Goal: Task Accomplishment & Management: Manage account settings

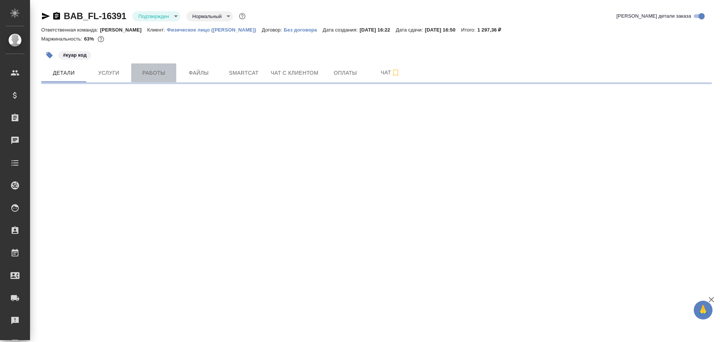
click at [162, 77] on span "Работы" at bounding box center [154, 72] width 36 height 9
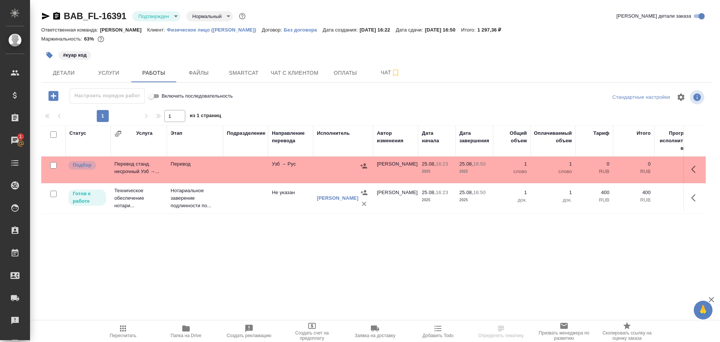
click at [276, 174] on td "Узб → Рус" at bounding box center [290, 169] width 45 height 26
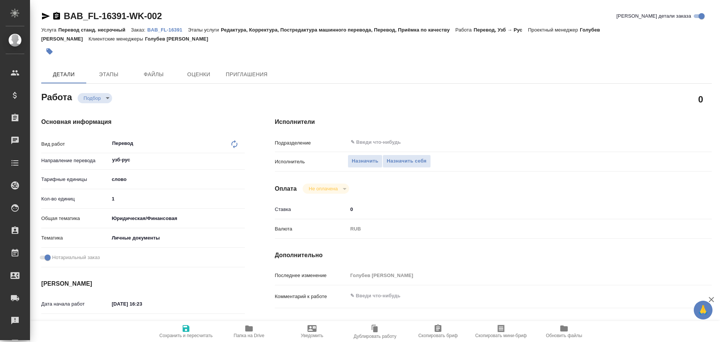
type textarea "x"
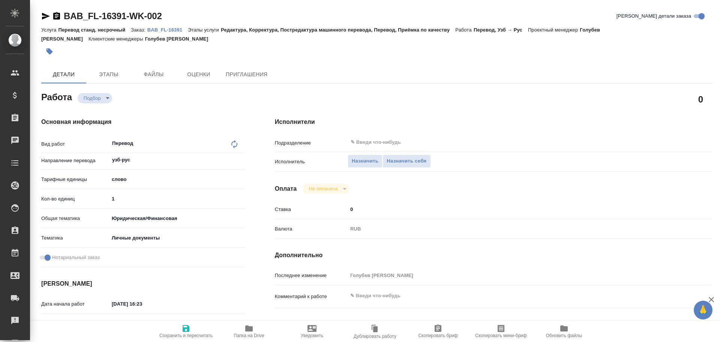
type textarea "x"
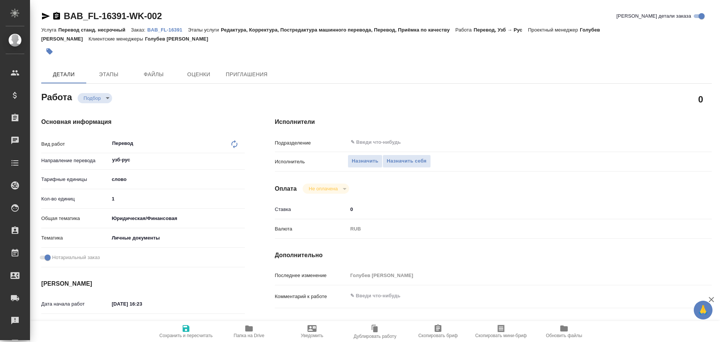
type textarea "x"
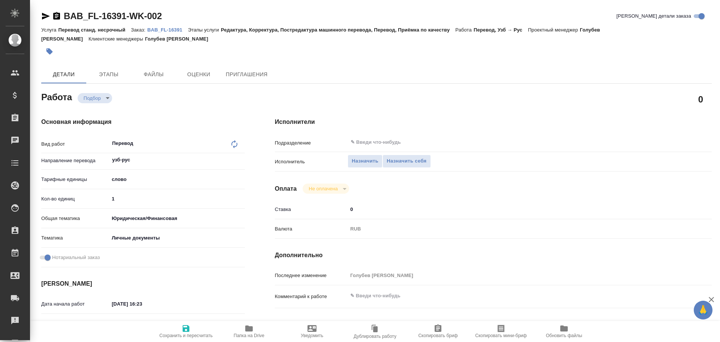
type textarea "x"
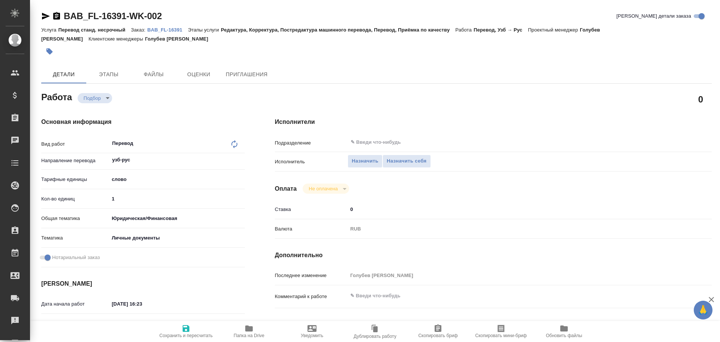
type textarea "x"
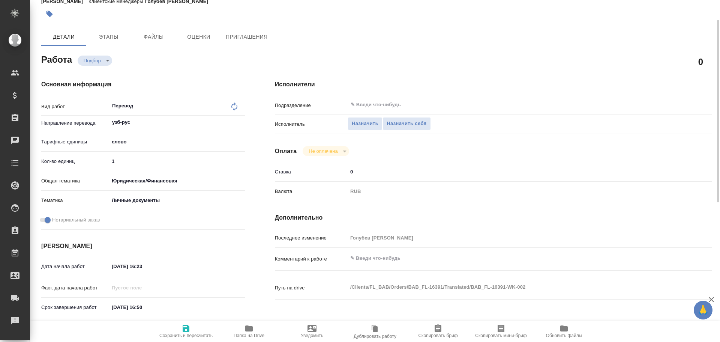
type textarea "x"
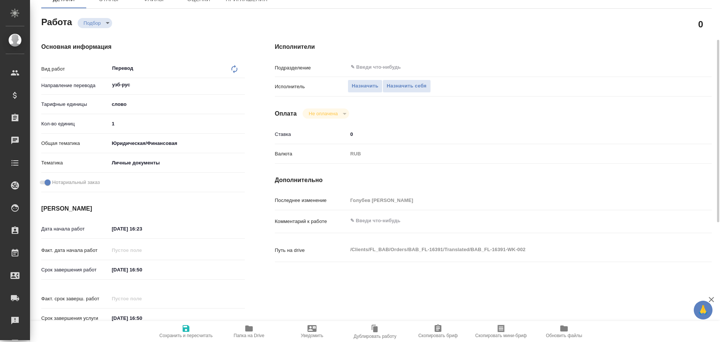
type textarea "x"
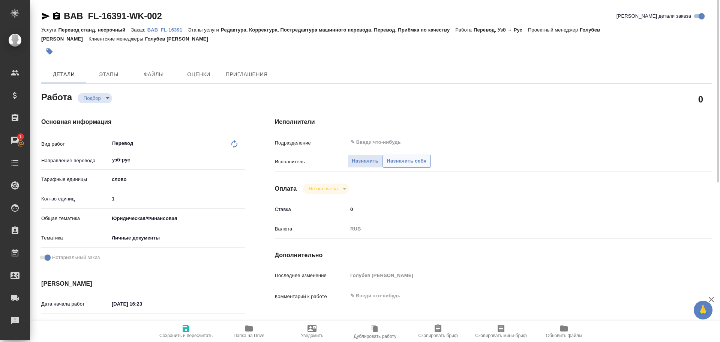
click at [402, 161] on span "Назначить себя" at bounding box center [407, 161] width 40 height 9
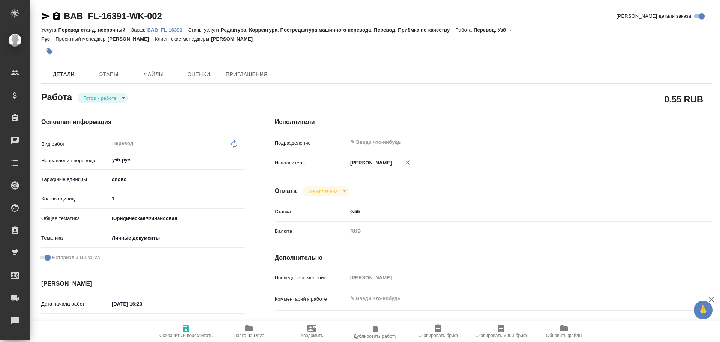
type textarea "x"
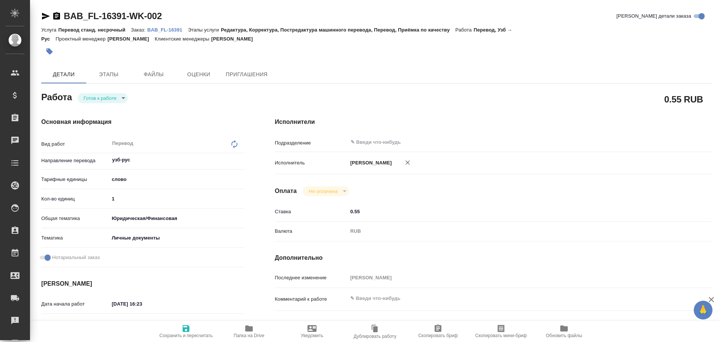
type textarea "x"
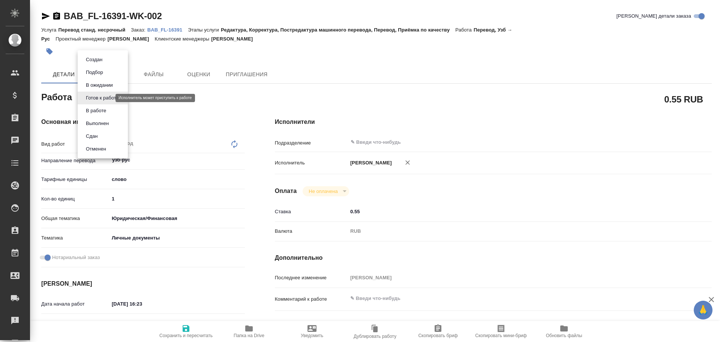
click at [94, 98] on body "🙏 .cls-1 fill:#fff; AWATERA Gusev Alexandr Клиенты Спецификации Заказы Чаты Tod…" at bounding box center [360, 171] width 720 height 342
type textarea "x"
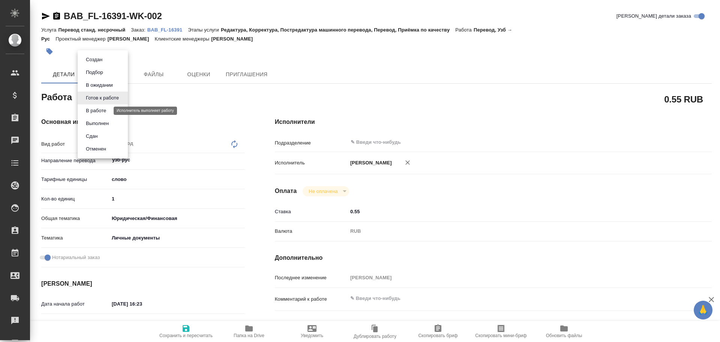
type textarea "x"
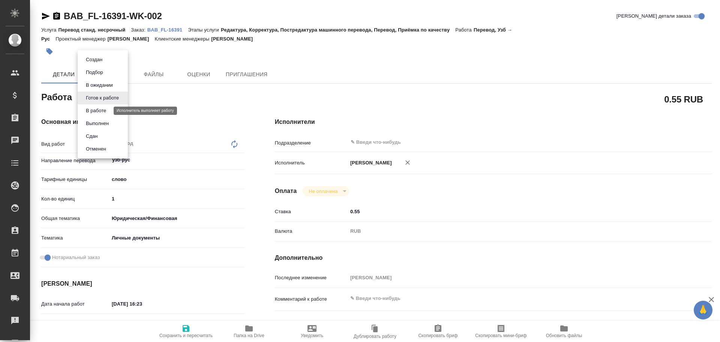
type textarea "x"
click at [103, 111] on button "В работе" at bounding box center [96, 111] width 25 height 8
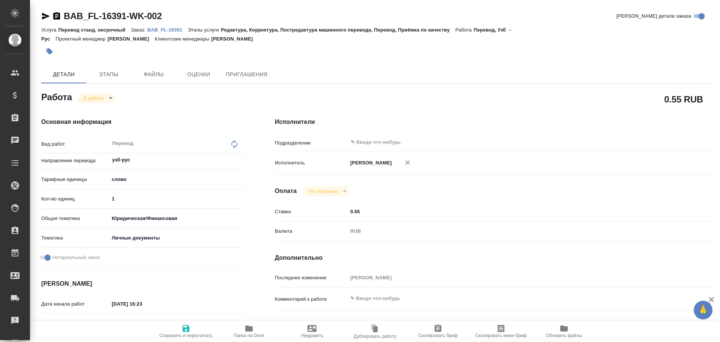
type textarea "x"
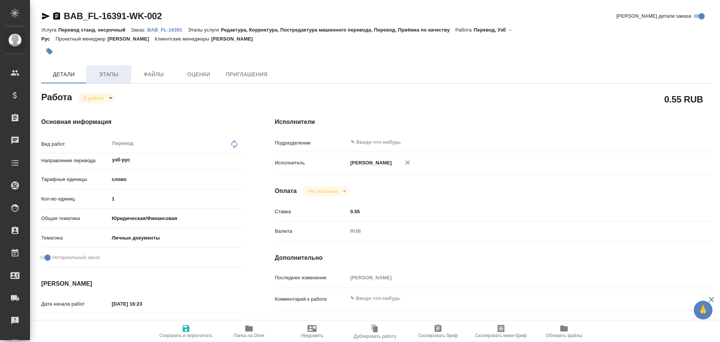
type textarea "x"
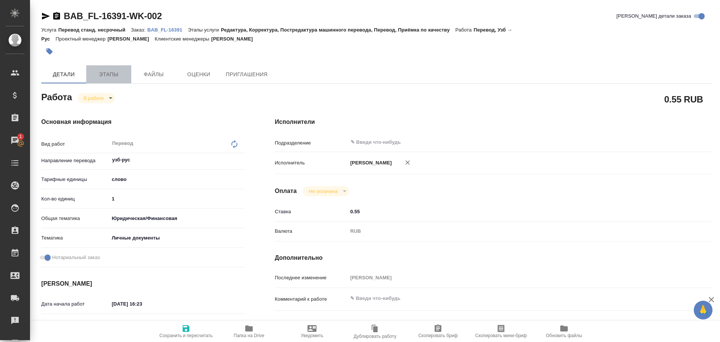
click at [101, 76] on span "Этапы" at bounding box center [109, 74] width 36 height 9
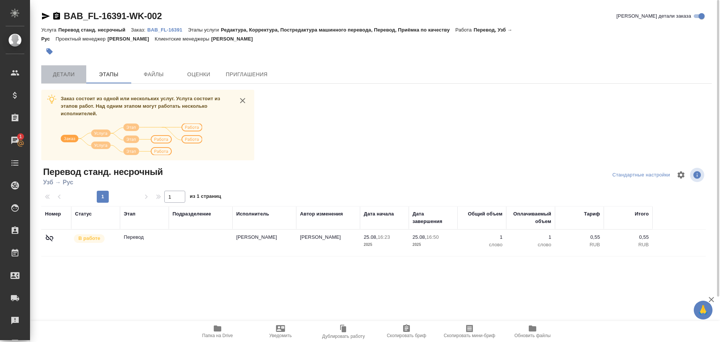
click at [71, 77] on span "Детали" at bounding box center [64, 74] width 36 height 9
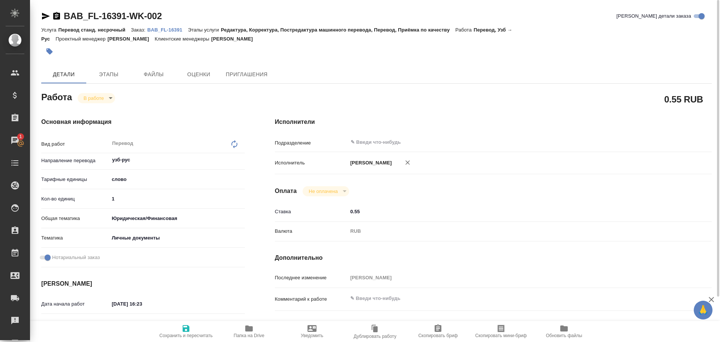
type textarea "x"
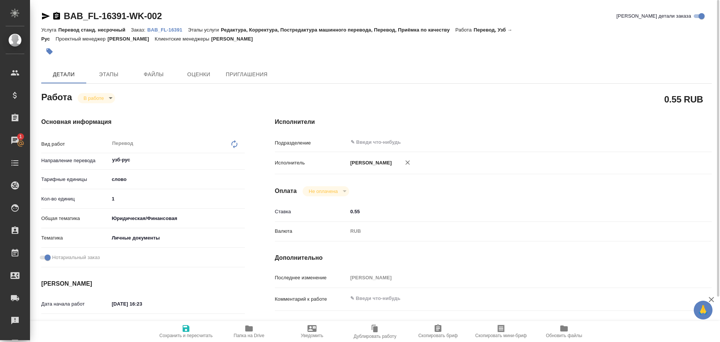
type textarea "x"
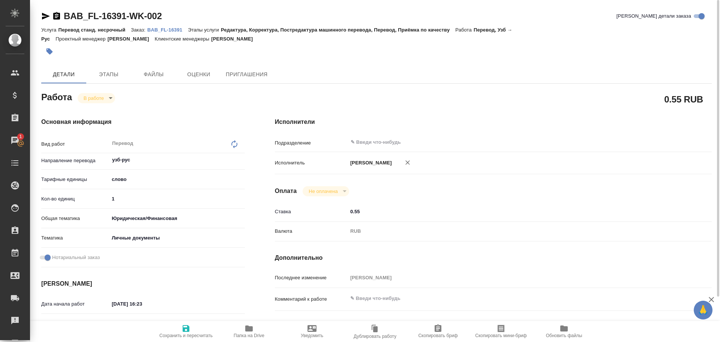
type textarea "x"
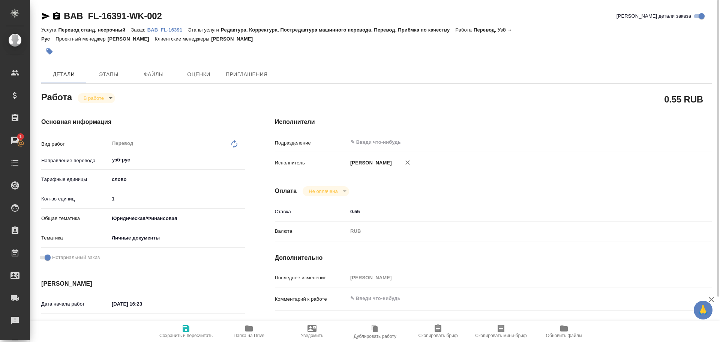
type textarea "x"
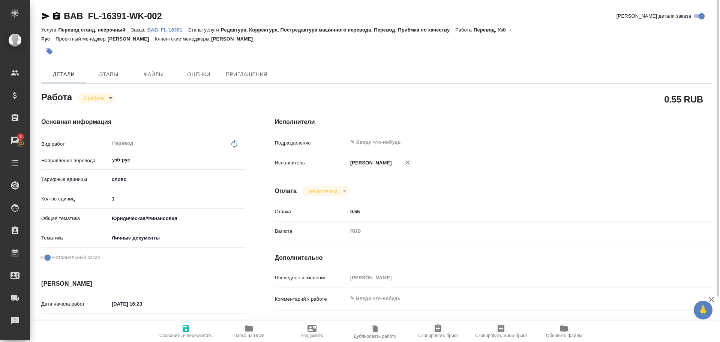
type textarea "x"
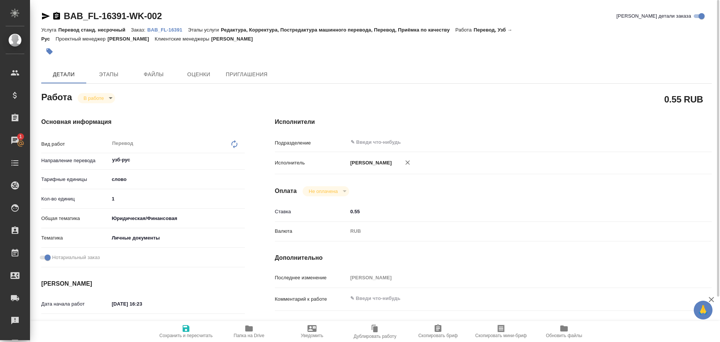
type textarea "x"
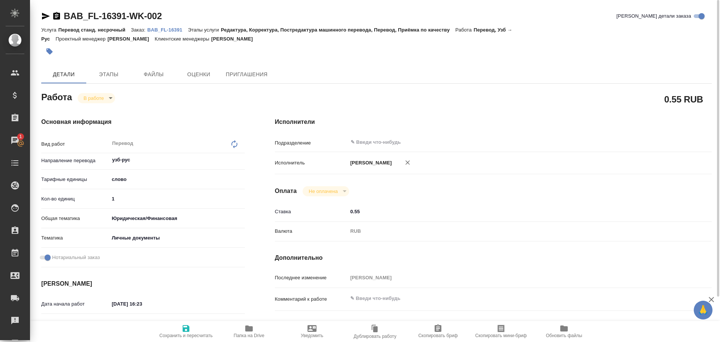
type textarea "x"
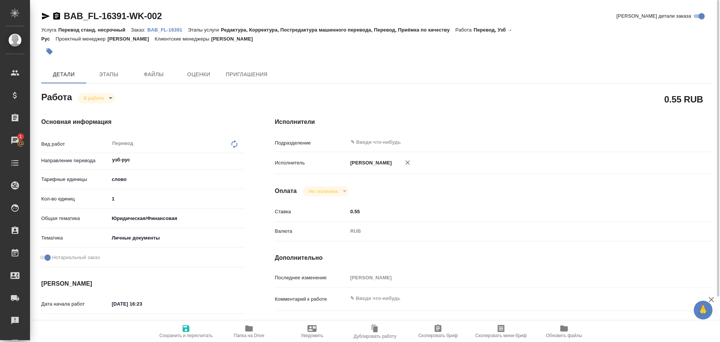
type textarea "x"
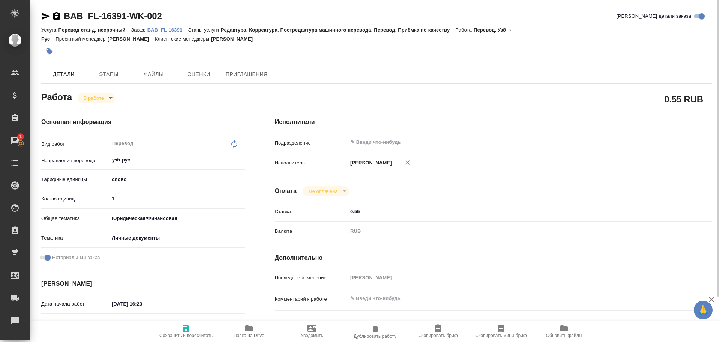
type textarea "x"
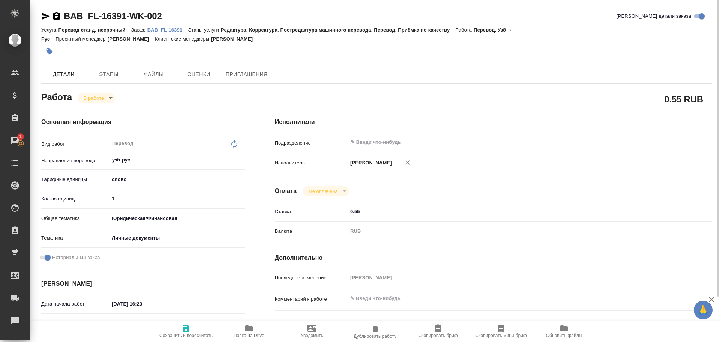
type textarea "x"
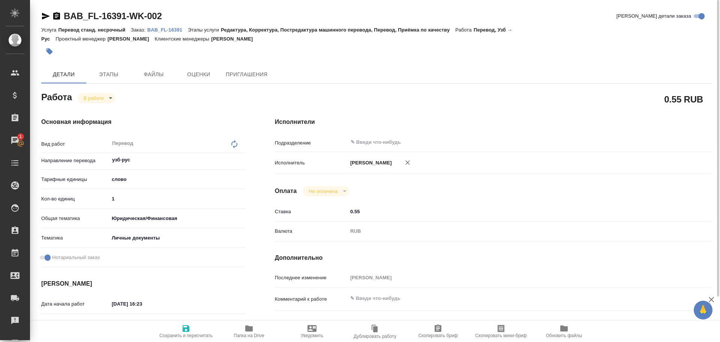
type textarea "x"
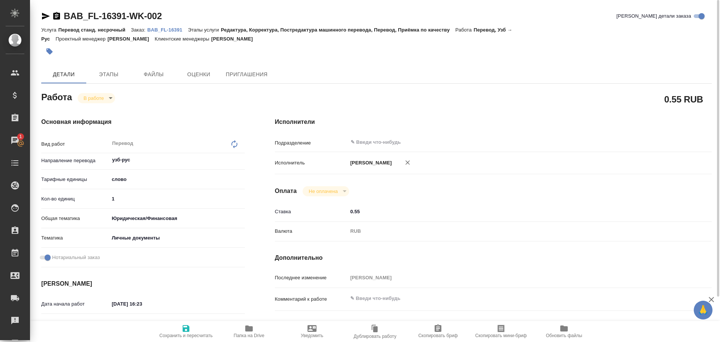
type textarea "x"
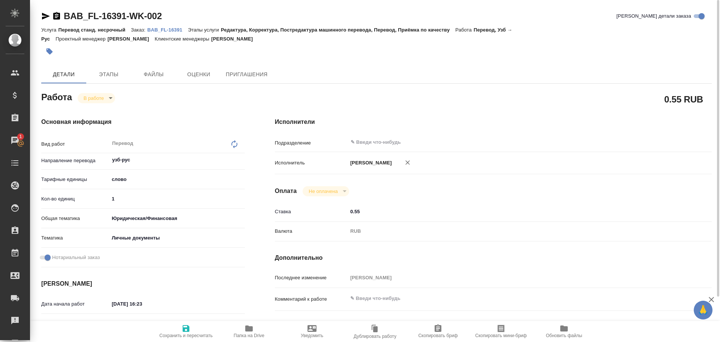
type textarea "x"
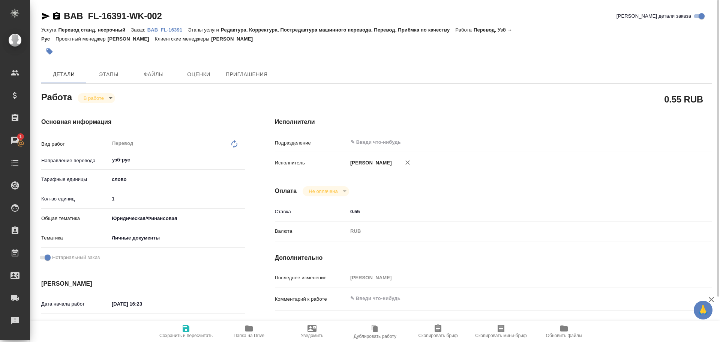
type textarea "x"
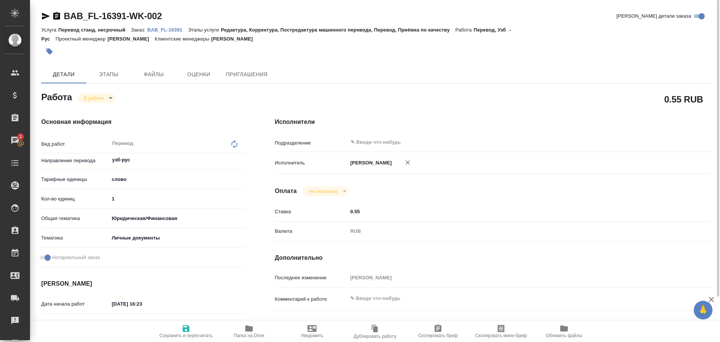
type textarea "x"
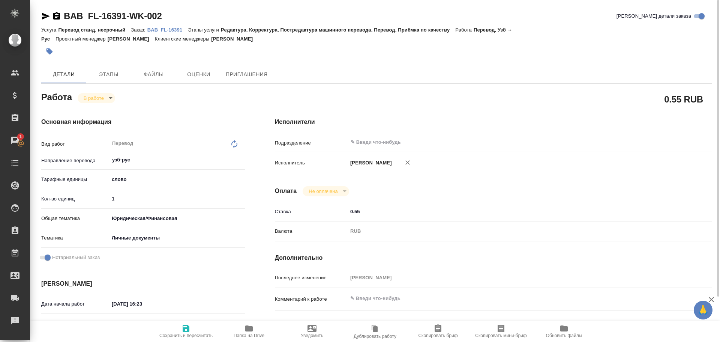
type textarea "x"
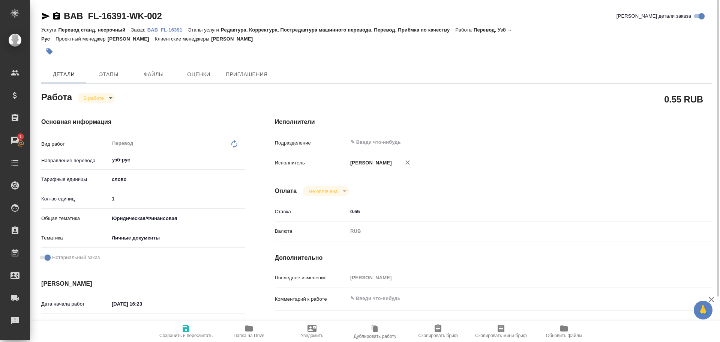
type textarea "x"
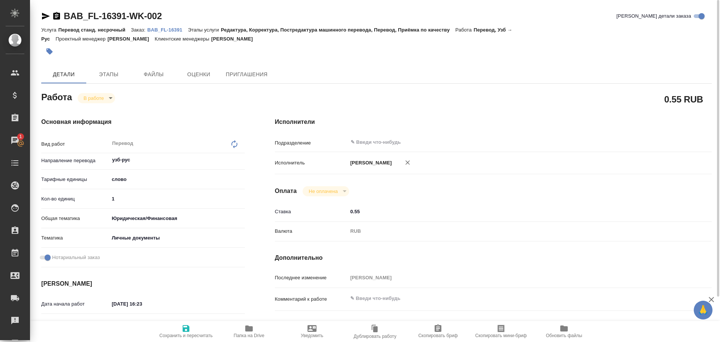
type textarea "x"
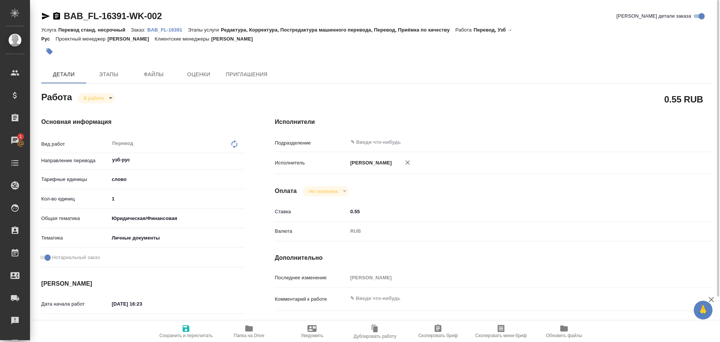
type textarea "x"
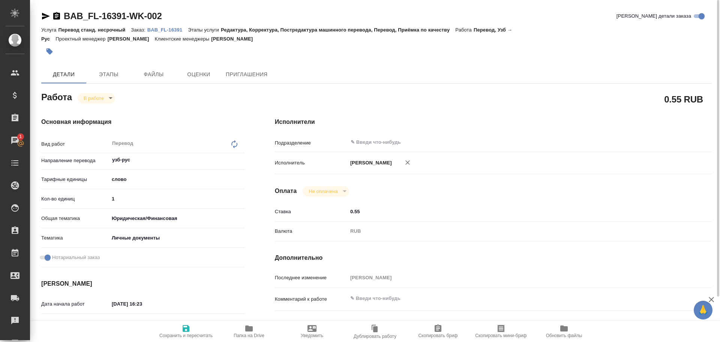
type textarea "x"
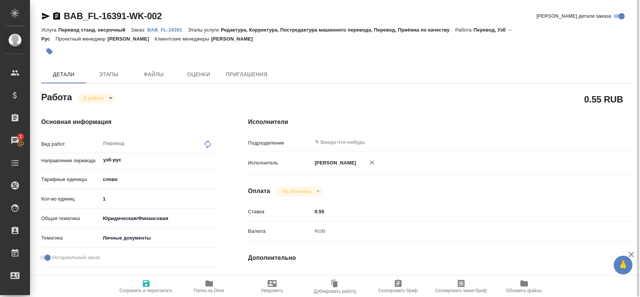
type textarea "x"
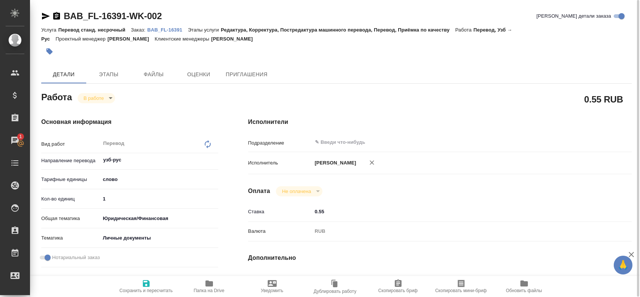
type textarea "x"
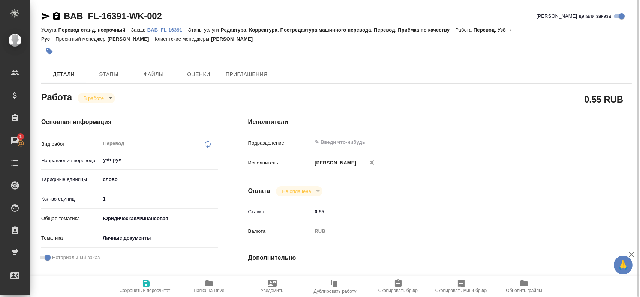
type textarea "x"
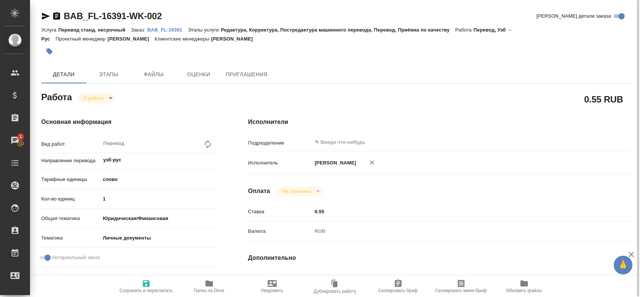
type textarea "x"
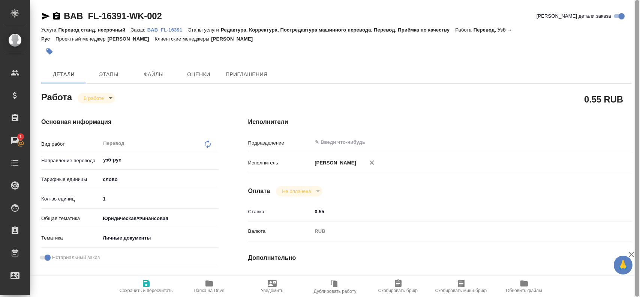
type textarea "x"
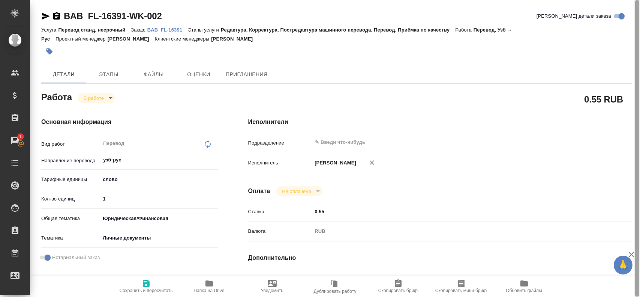
type textarea "x"
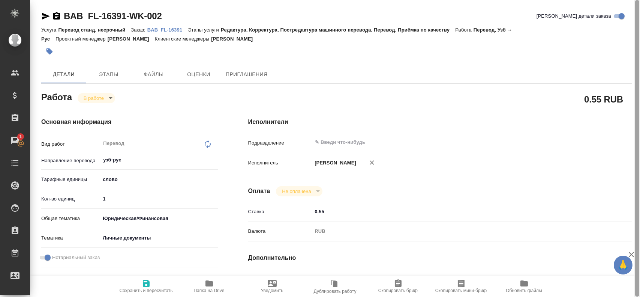
type textarea "x"
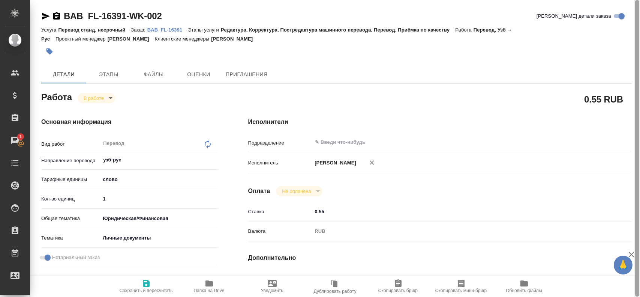
type textarea "x"
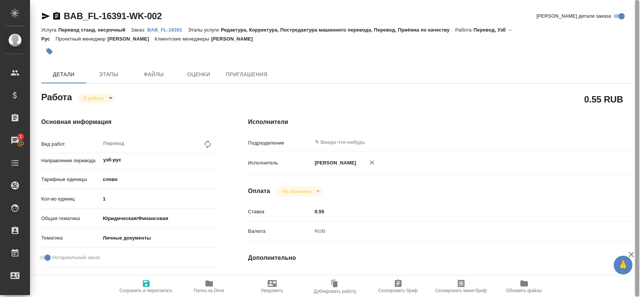
type textarea "x"
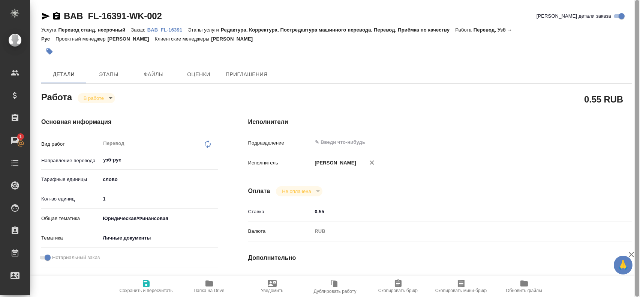
type textarea "x"
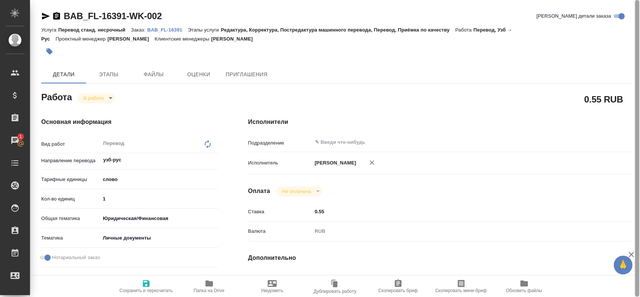
type textarea "x"
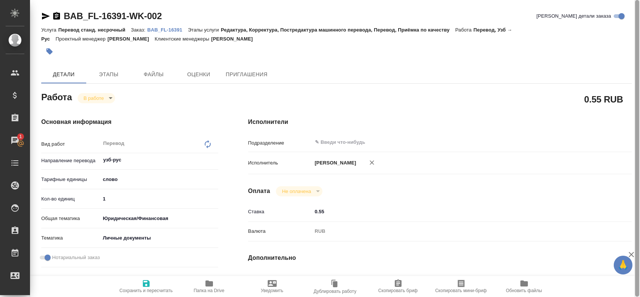
type textarea "x"
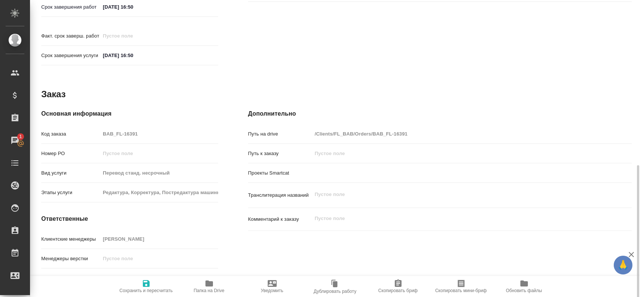
scroll to position [343, 0]
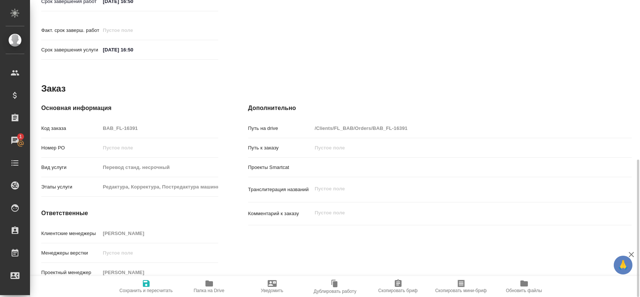
click at [219, 285] on span "Папка на Drive" at bounding box center [209, 286] width 54 height 14
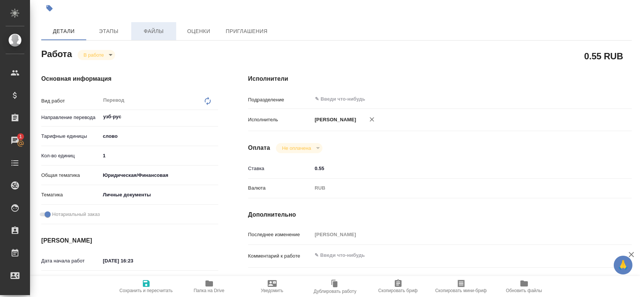
scroll to position [6, 0]
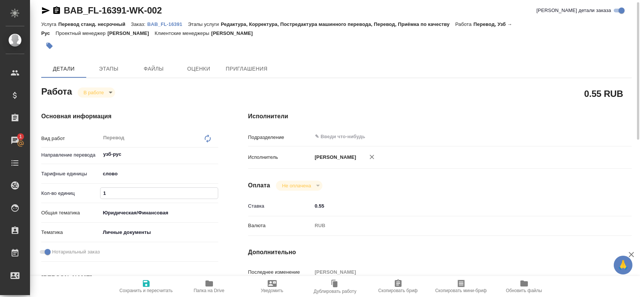
drag, startPoint x: 119, startPoint y: 198, endPoint x: 41, endPoint y: 173, distance: 81.8
click at [39, 175] on div "Основная информация Вид работ Перевод x ​ Направление перевода узб-рус ​ Тарифн…" at bounding box center [129, 257] width 207 height 320
type textarea "x"
type input "7"
type textarea "x"
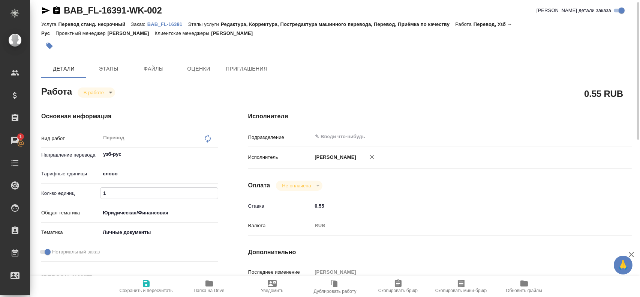
type textarea "x"
type input "75"
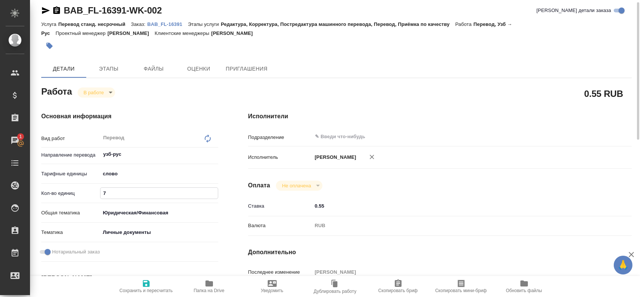
type textarea "x"
click at [145, 279] on button "Сохранить и пересчитать" at bounding box center [146, 286] width 63 height 21
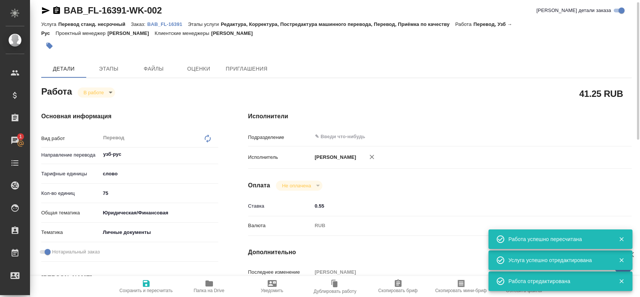
click at [103, 95] on body "🙏 .cls-1 fill:#fff; AWATERA Gusev Alexandr Клиенты Спецификации Заказы 1 Чаты T…" at bounding box center [320, 148] width 640 height 297
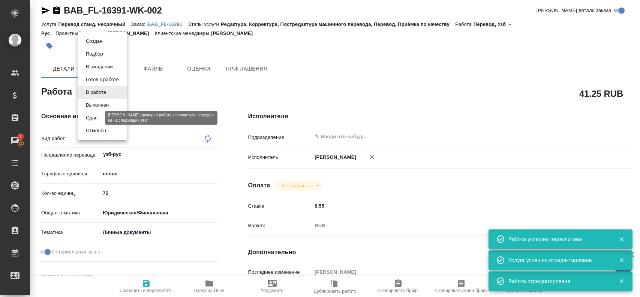
click at [93, 119] on button "Сдан" at bounding box center [92, 118] width 16 height 8
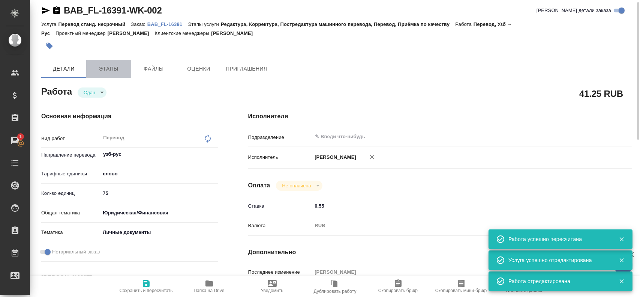
click at [99, 72] on span "Этапы" at bounding box center [109, 68] width 36 height 9
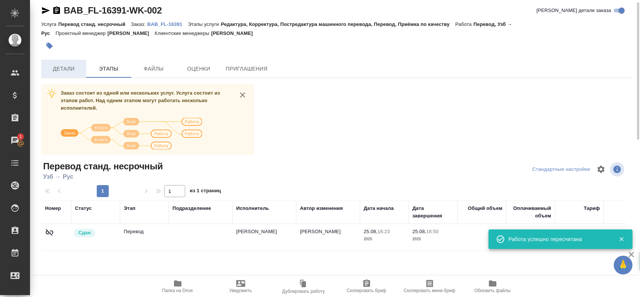
click at [69, 73] on button "Детали" at bounding box center [63, 69] width 45 height 18
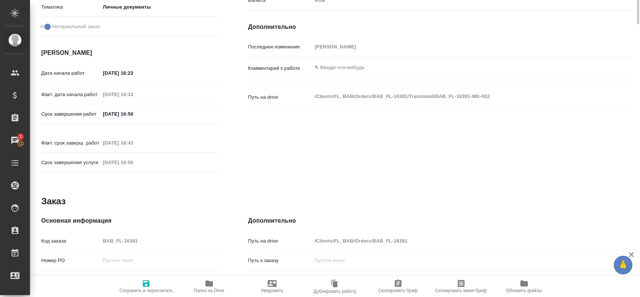
scroll to position [268, 0]
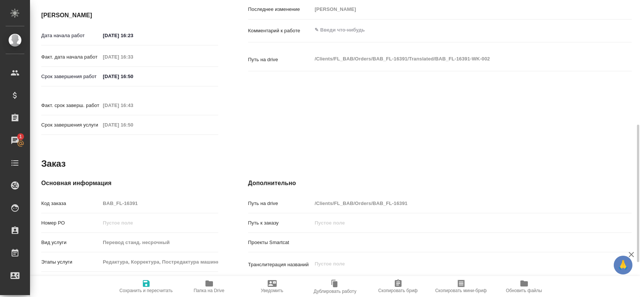
click at [86, 197] on div "Код заказа BAB_FL-16391" at bounding box center [129, 203] width 177 height 13
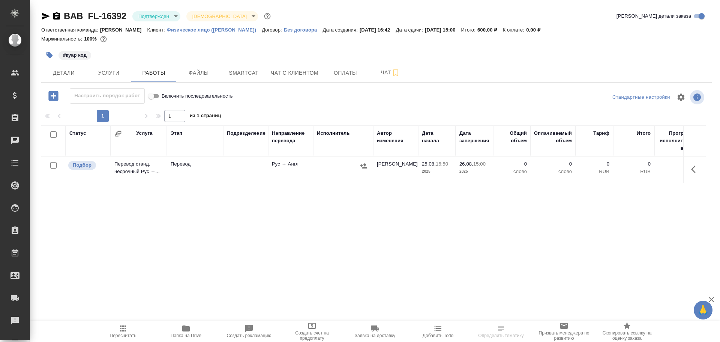
click at [206, 171] on td "Перевод" at bounding box center [195, 169] width 56 height 26
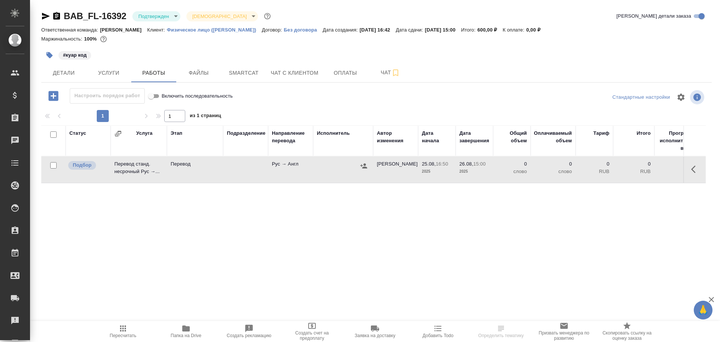
click at [206, 171] on td "Перевод" at bounding box center [195, 169] width 56 height 26
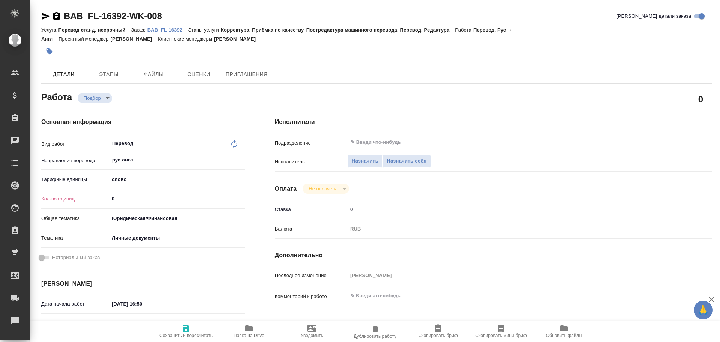
type textarea "x"
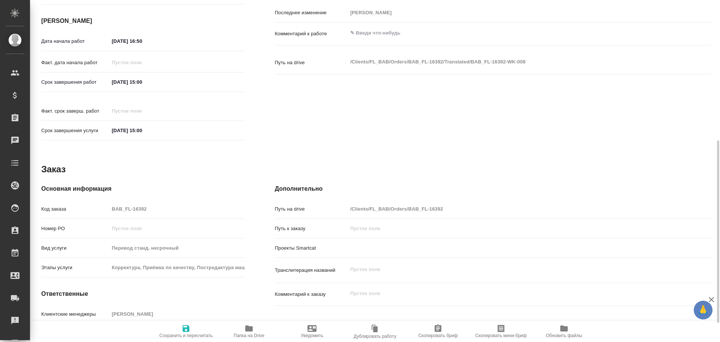
type textarea "x"
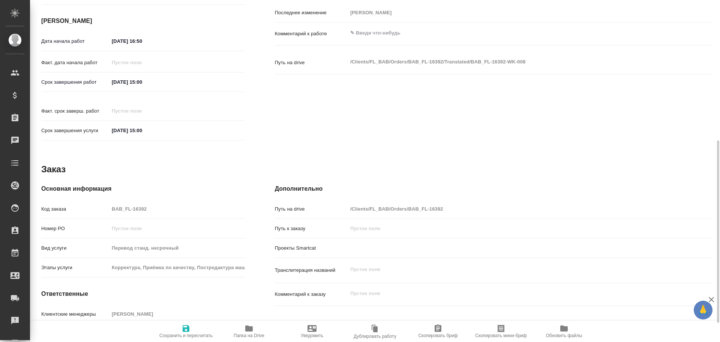
scroll to position [298, 0]
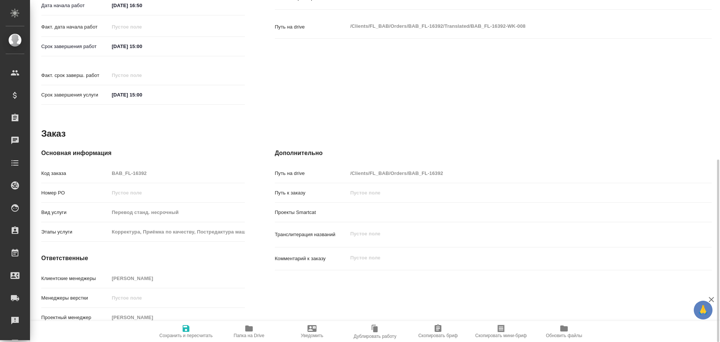
type textarea "x"
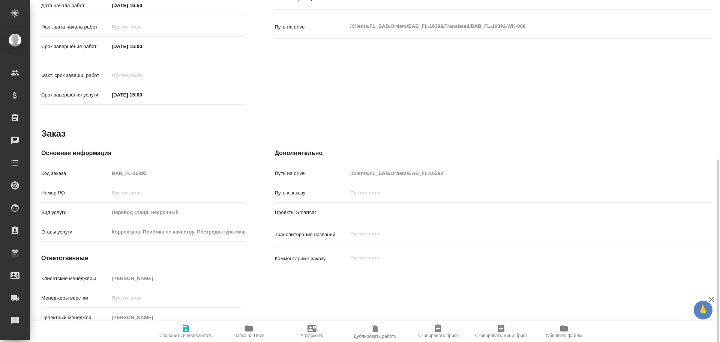
type textarea "x"
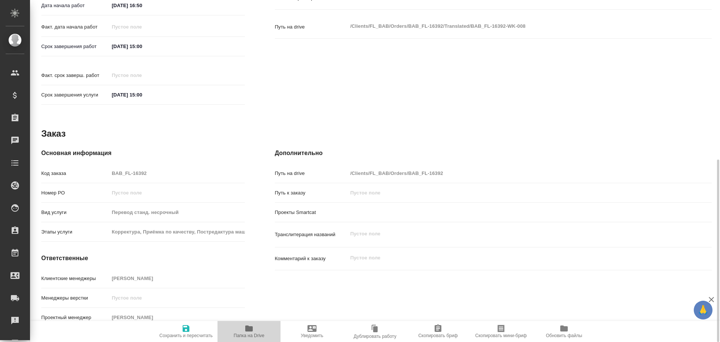
click at [248, 330] on icon "button" at bounding box center [249, 328] width 8 height 6
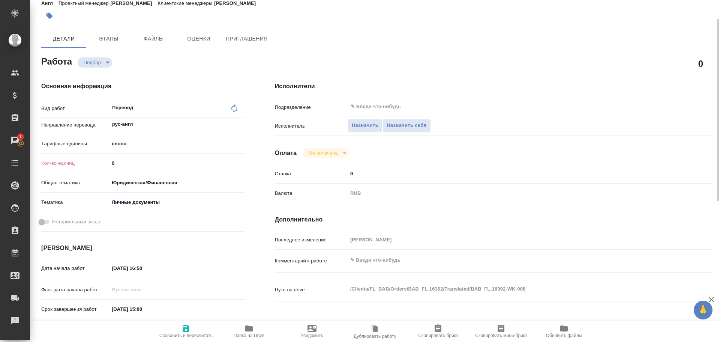
scroll to position [0, 0]
